Goal: Information Seeking & Learning: Learn about a topic

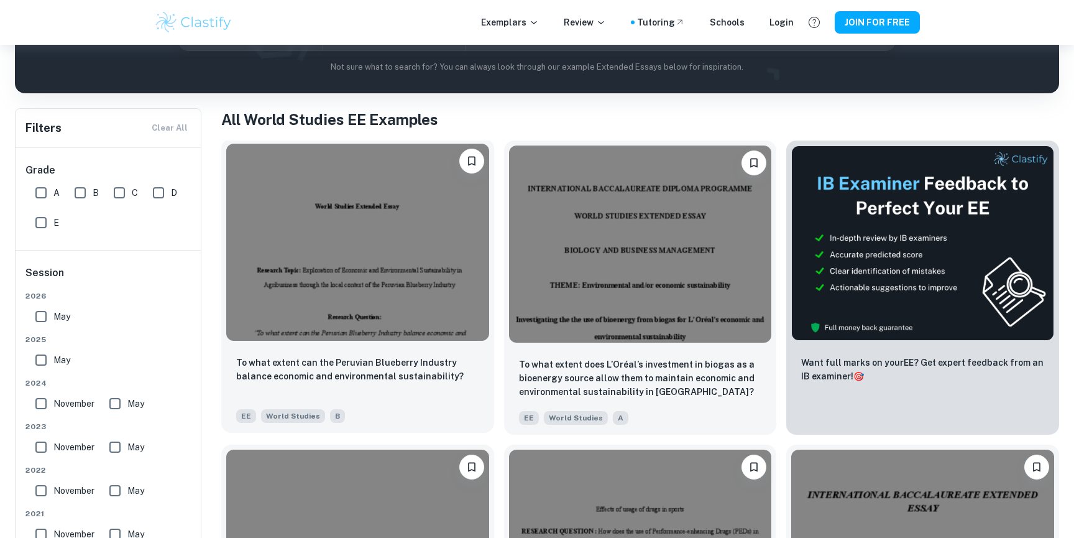
scroll to position [188, 0]
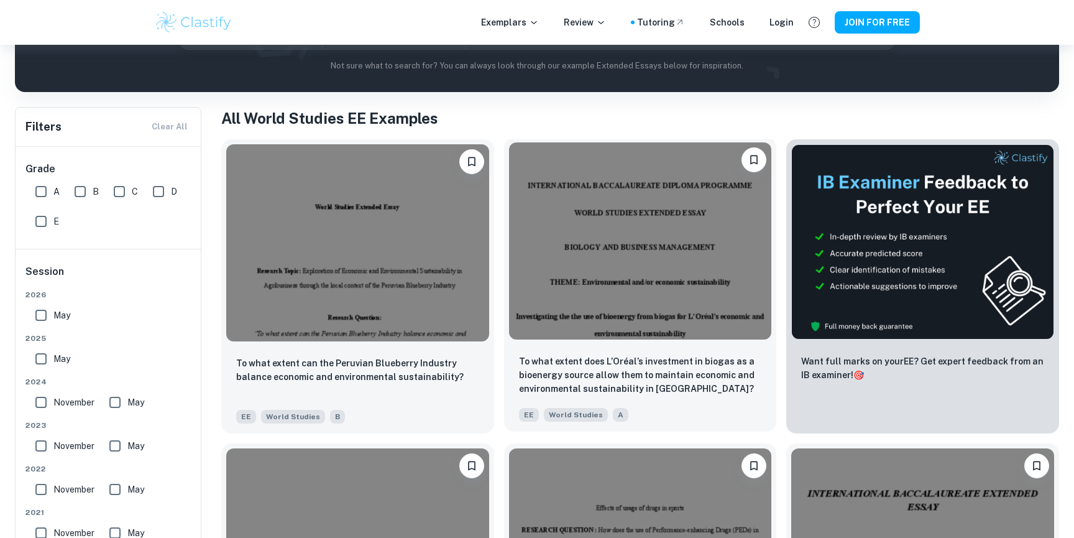
click at [593, 331] on img at bounding box center [640, 240] width 263 height 197
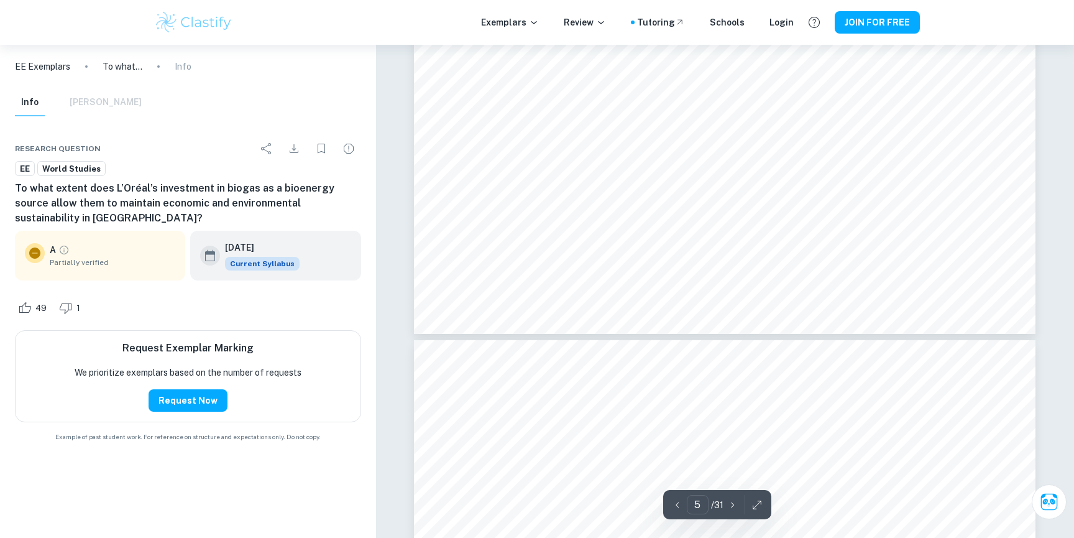
scroll to position [4001, 0]
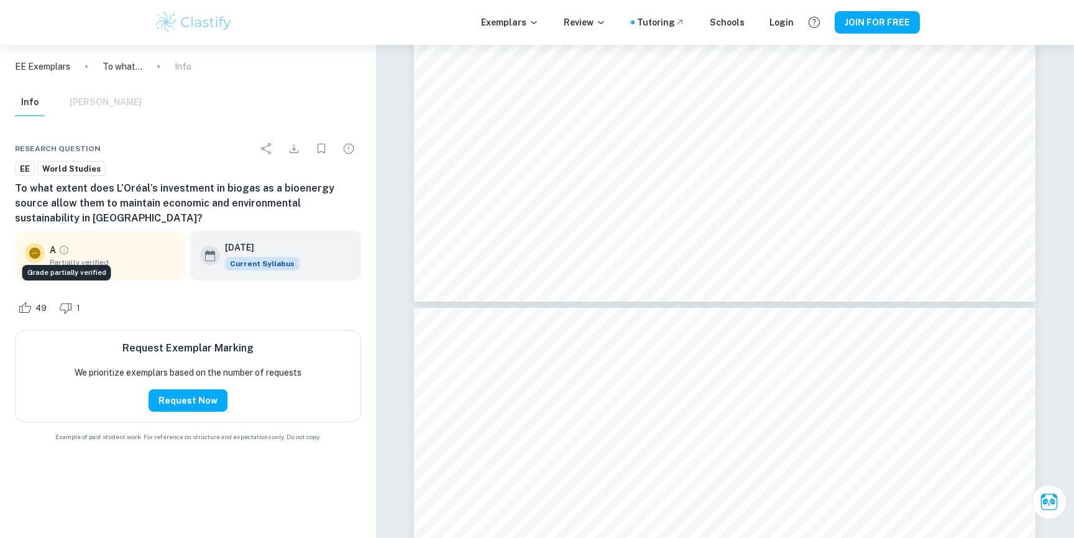
click at [63, 246] on icon "Grade partially verified" at bounding box center [64, 250] width 9 height 9
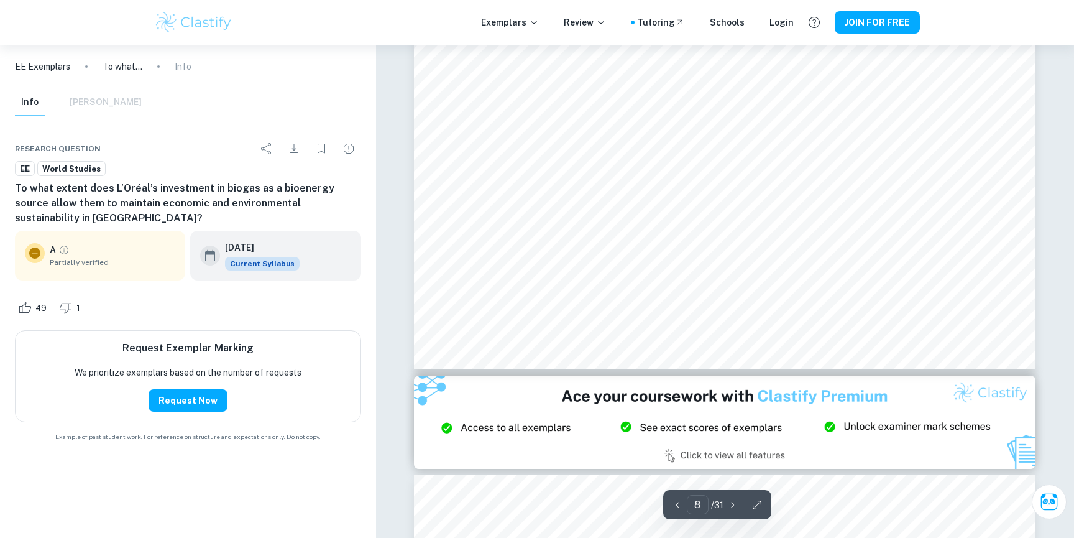
scroll to position [6707, 0]
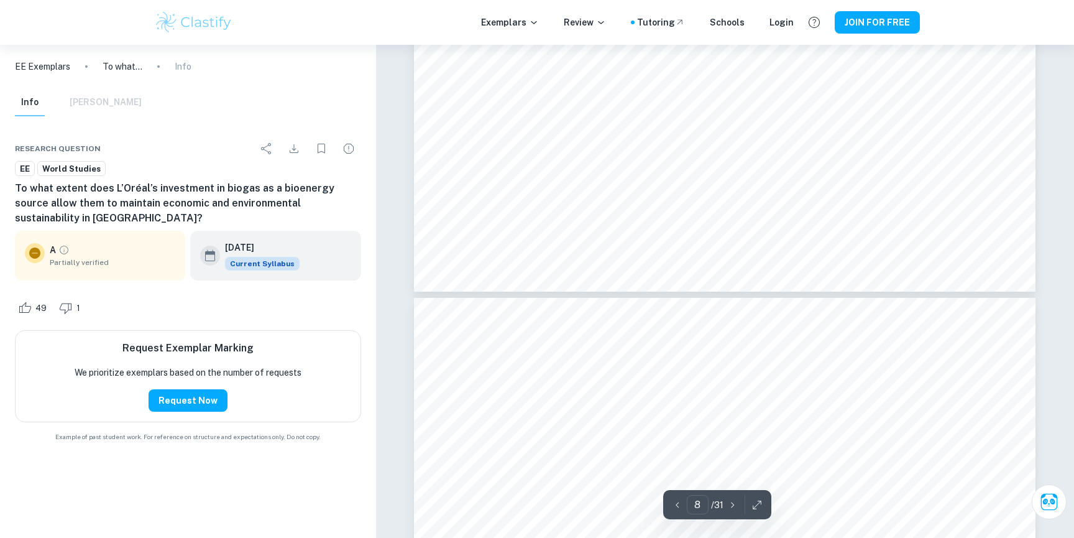
type input "7"
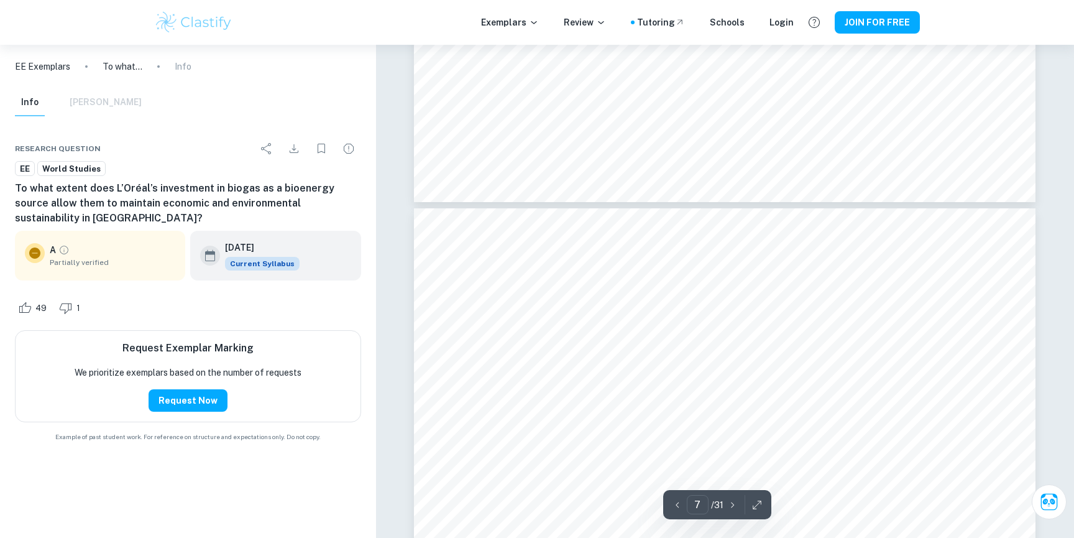
scroll to position [4870, 0]
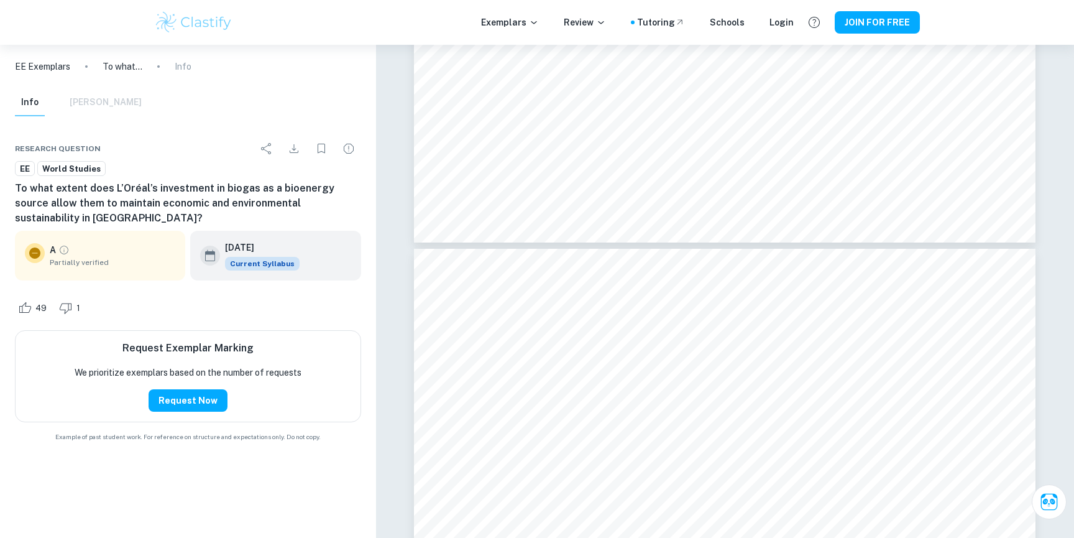
click at [110, 73] on div "EE Exemplars To what extent does L’Oréal’s investment in biogas as a bioenergy …" at bounding box center [188, 67] width 376 height 44
click at [57, 67] on p "EE Exemplars" at bounding box center [42, 67] width 55 height 14
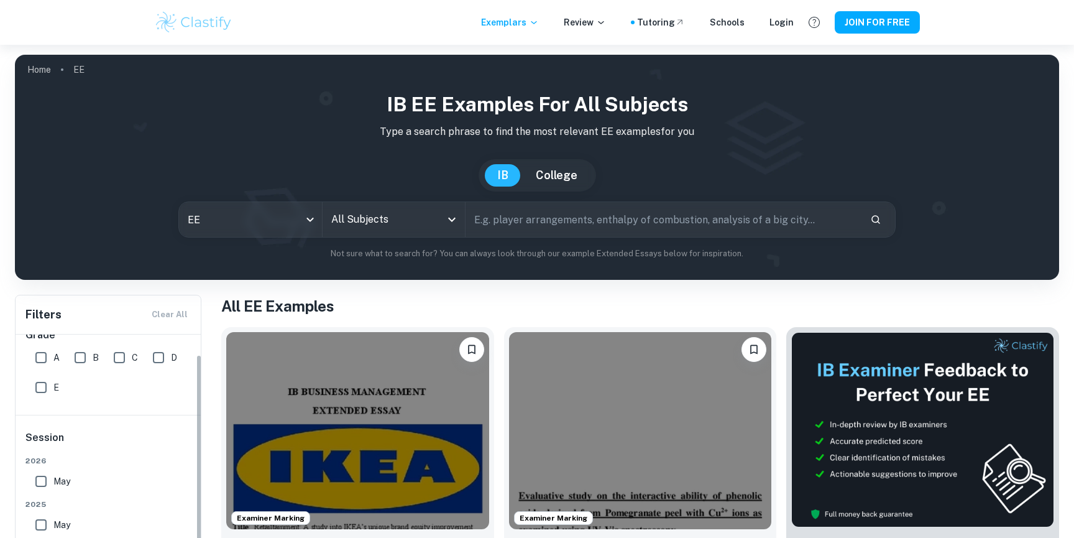
click at [43, 359] on input "A" at bounding box center [41, 357] width 25 height 25
checkbox input "true"
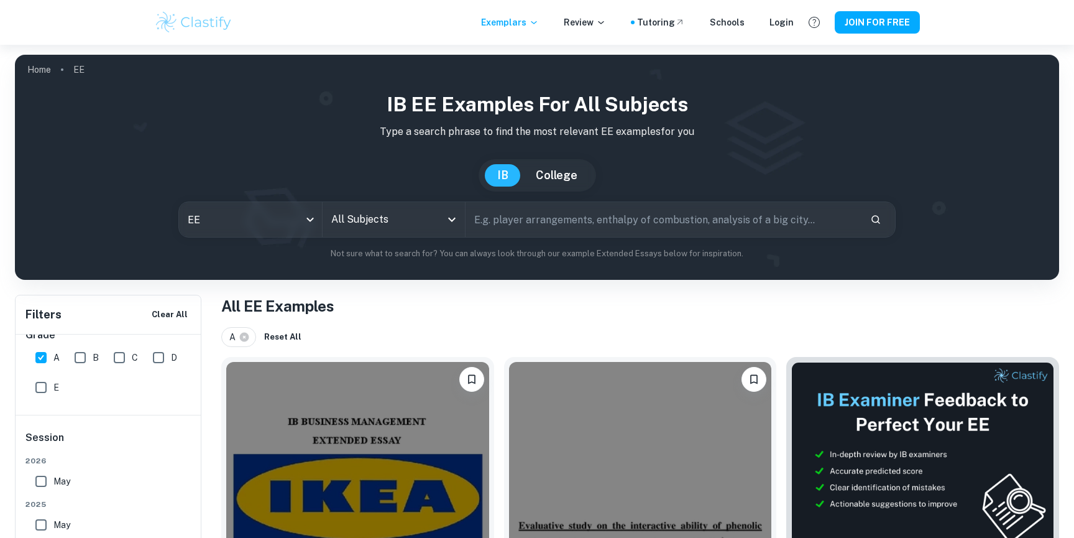
click at [368, 229] on input "All Subjects" at bounding box center [384, 220] width 112 height 24
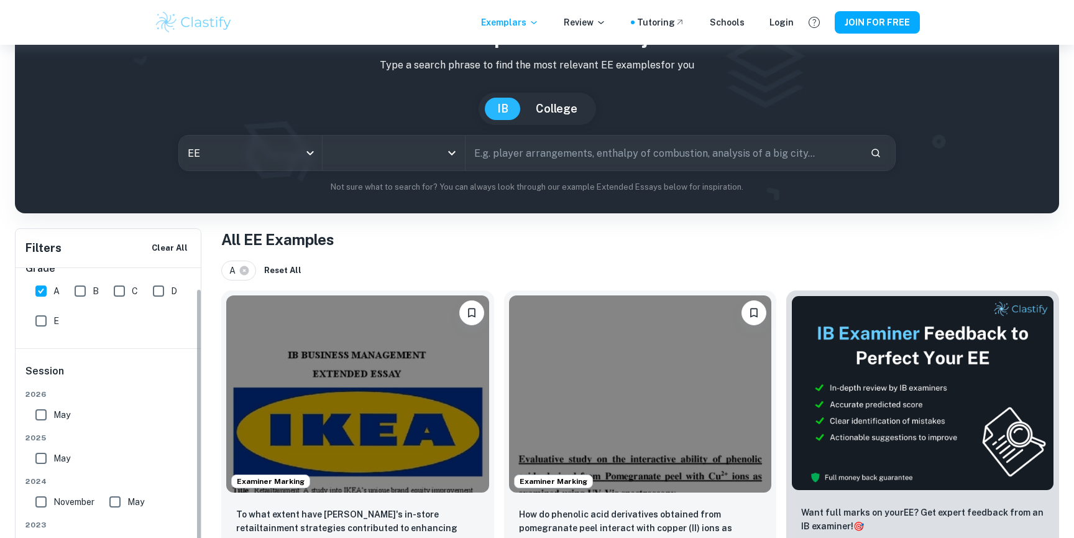
scroll to position [78, 0]
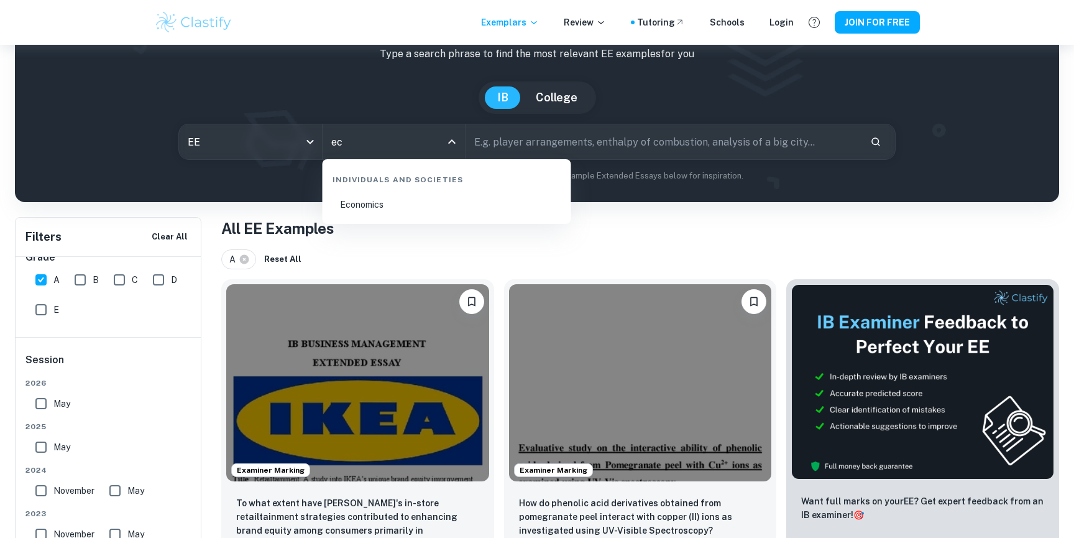
type input "e"
type input "worl"
click at [388, 261] on li "World Studies" at bounding box center [447, 259] width 239 height 29
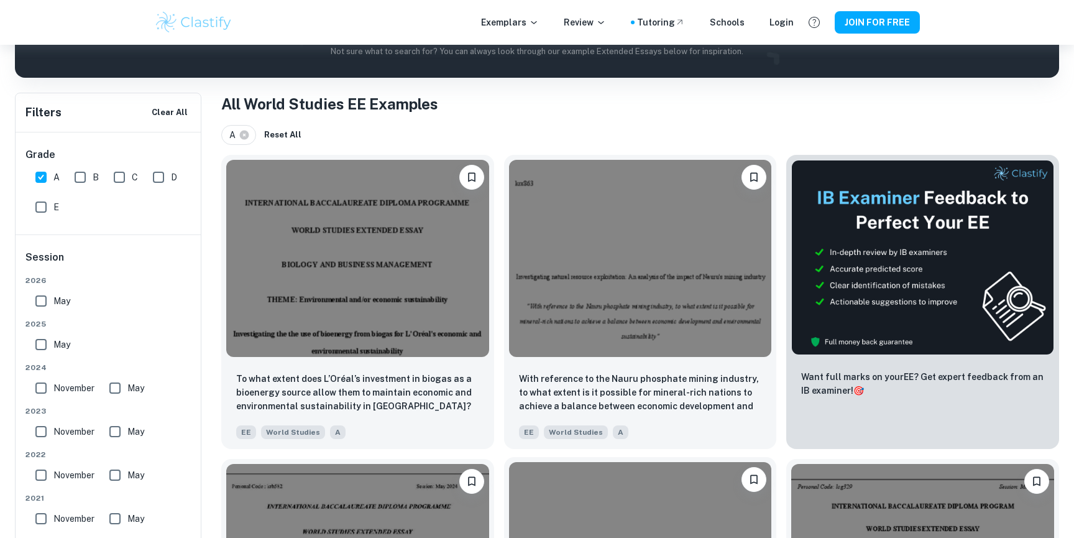
scroll to position [177, 0]
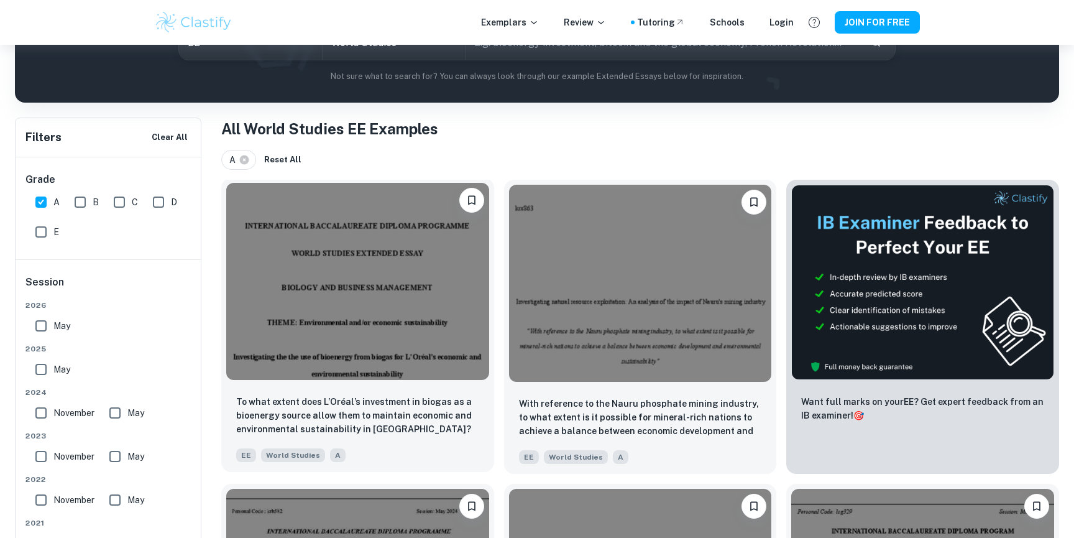
click at [369, 229] on img at bounding box center [357, 281] width 263 height 197
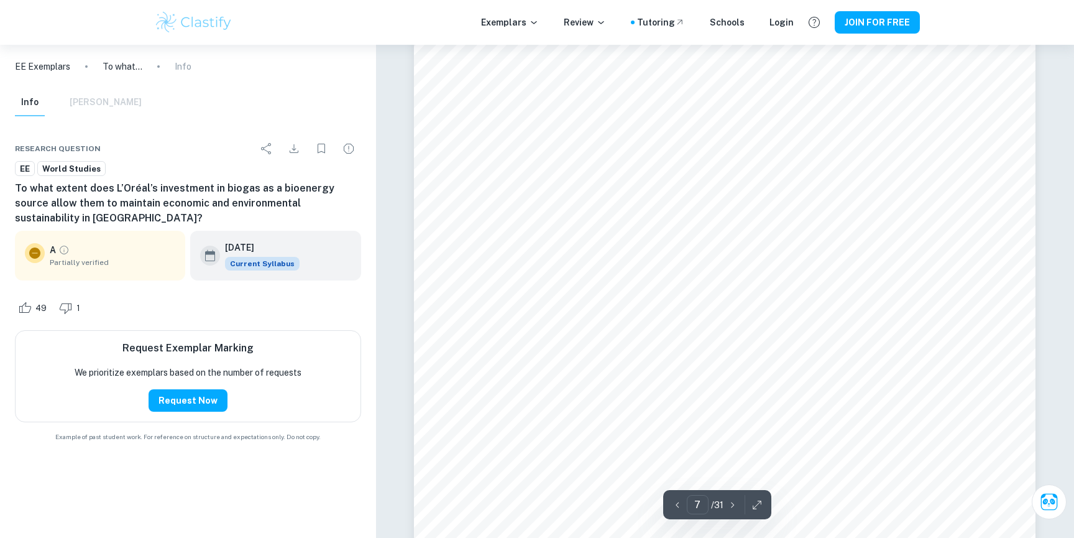
type input "8"
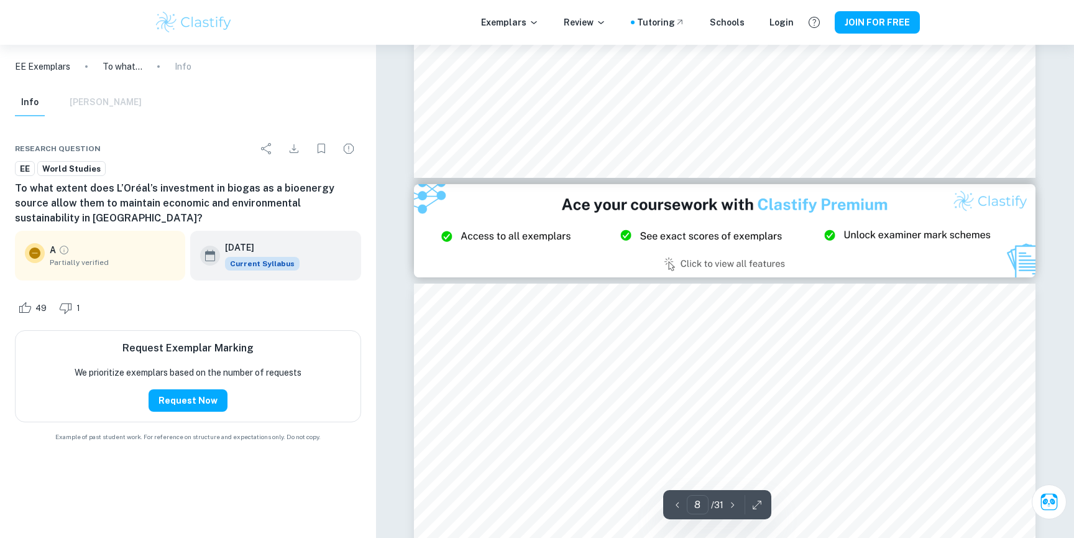
scroll to position [6453, 0]
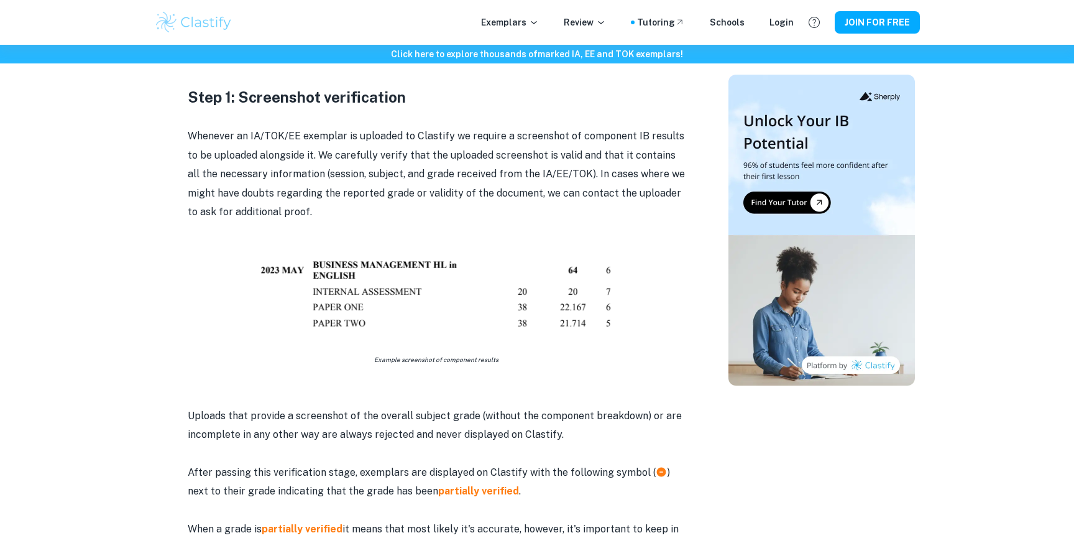
scroll to position [691, 0]
